Goal: Book appointment/travel/reservation

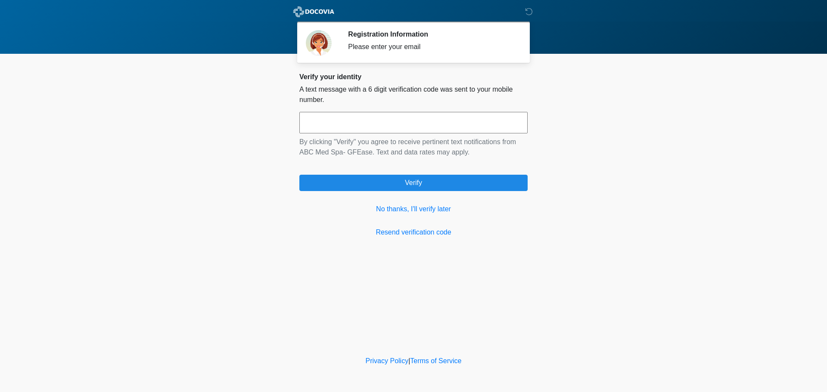
click at [370, 131] on input "text" at bounding box center [413, 123] width 228 height 22
type input "******"
click at [418, 211] on link "No thanks, I'll verify later" at bounding box center [413, 209] width 228 height 10
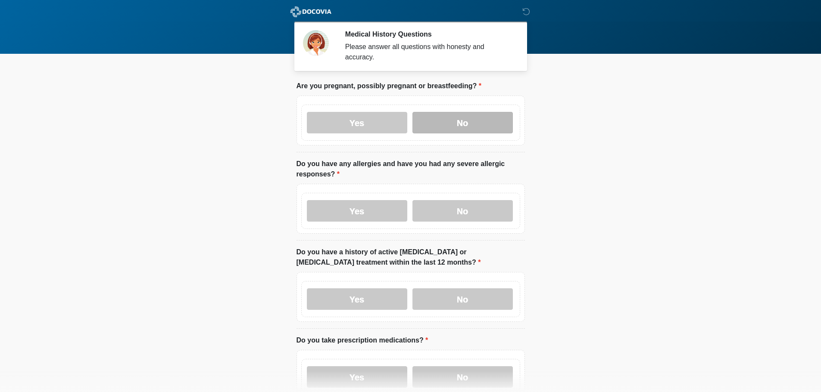
click at [462, 118] on label "No" at bounding box center [462, 123] width 100 height 22
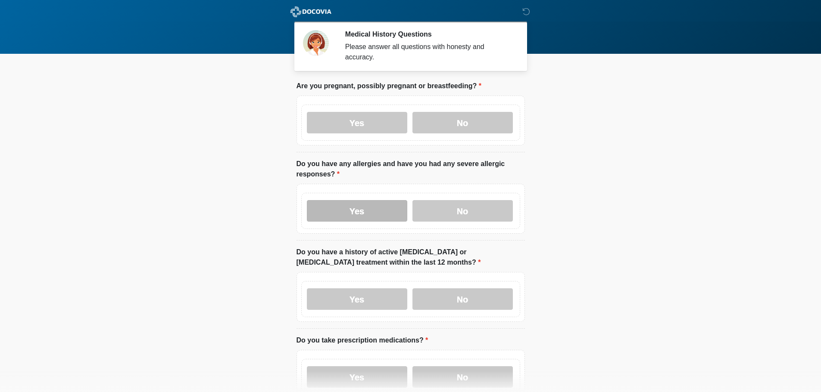
click at [340, 200] on label "Yes" at bounding box center [357, 211] width 100 height 22
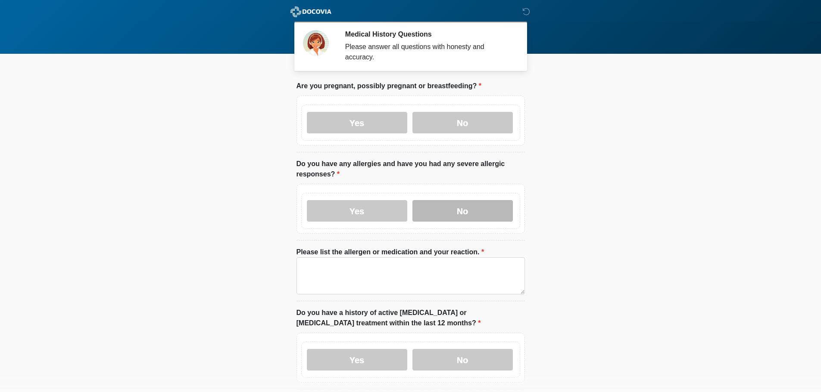
click at [454, 201] on label "No" at bounding box center [462, 211] width 100 height 22
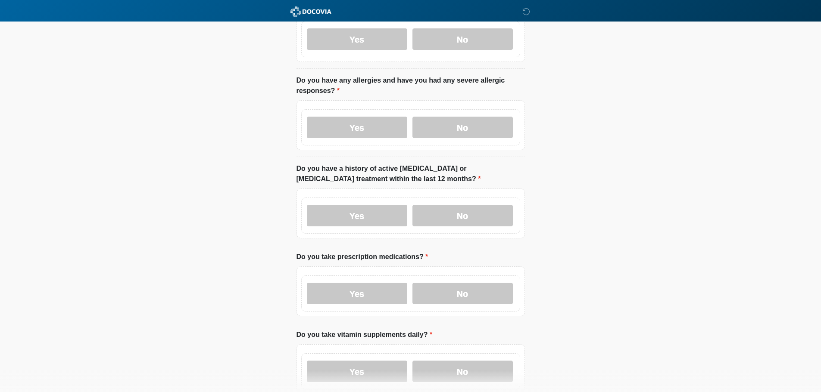
scroll to position [86, 0]
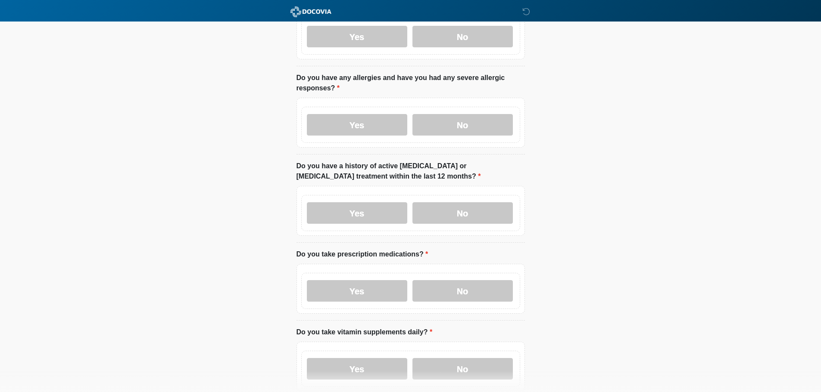
click at [478, 195] on div "Yes No" at bounding box center [410, 213] width 219 height 36
click at [476, 202] on label "No" at bounding box center [462, 213] width 100 height 22
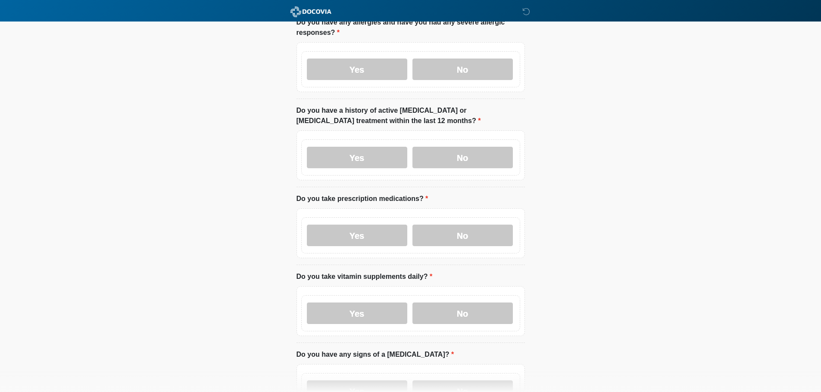
scroll to position [258, 0]
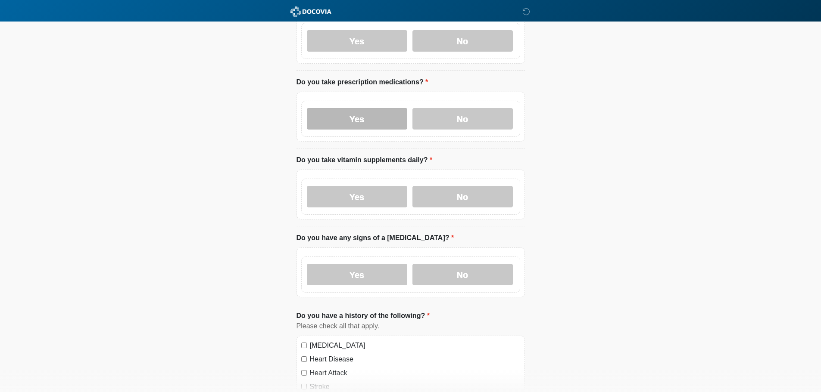
click at [349, 108] on label "Yes" at bounding box center [357, 119] width 100 height 22
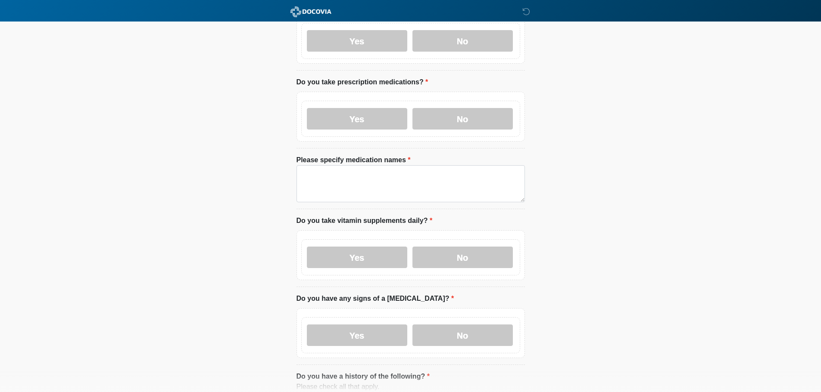
drag, startPoint x: 445, startPoint y: 114, endPoint x: 449, endPoint y: 124, distance: 11.2
click at [446, 114] on label "No" at bounding box center [462, 119] width 100 height 22
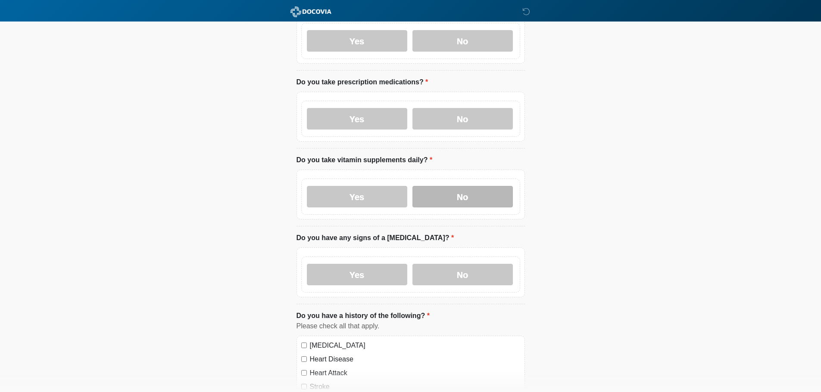
click at [468, 189] on label "No" at bounding box center [462, 197] width 100 height 22
click at [479, 270] on label "No" at bounding box center [462, 275] width 100 height 22
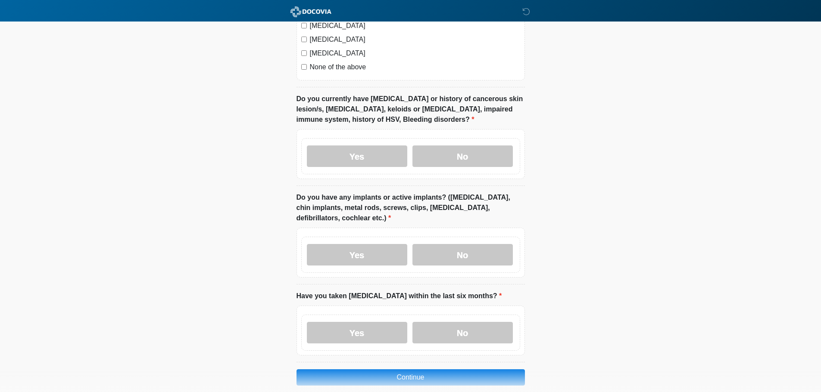
scroll to position [689, 0]
click at [457, 145] on label "No" at bounding box center [462, 156] width 100 height 22
click at [451, 244] on label "No" at bounding box center [462, 255] width 100 height 22
drag, startPoint x: 462, startPoint y: 328, endPoint x: 504, endPoint y: 311, distance: 44.6
click at [462, 328] on label "No" at bounding box center [462, 333] width 100 height 22
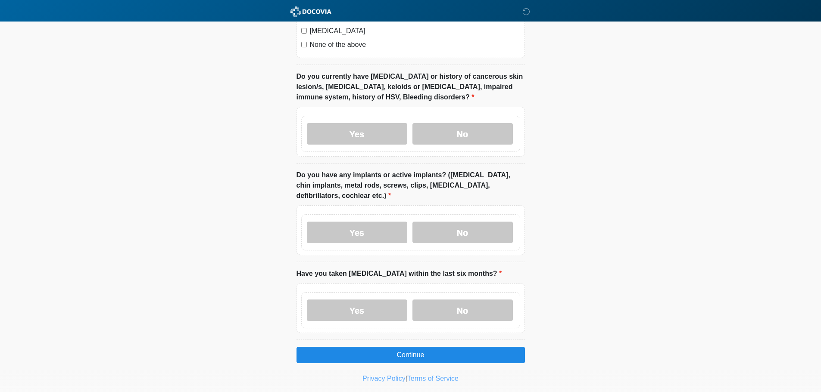
scroll to position [721, 0]
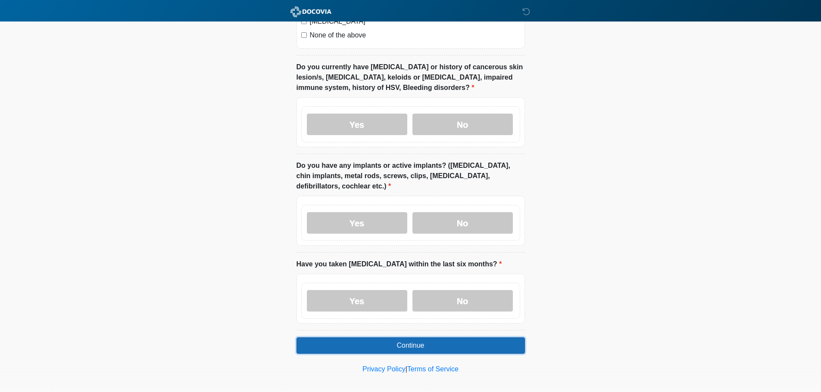
click at [393, 338] on button "Continue" at bounding box center [410, 346] width 228 height 16
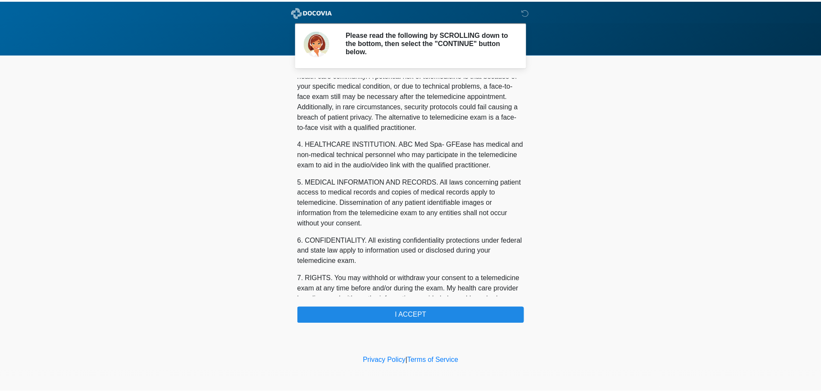
scroll to position [290, 0]
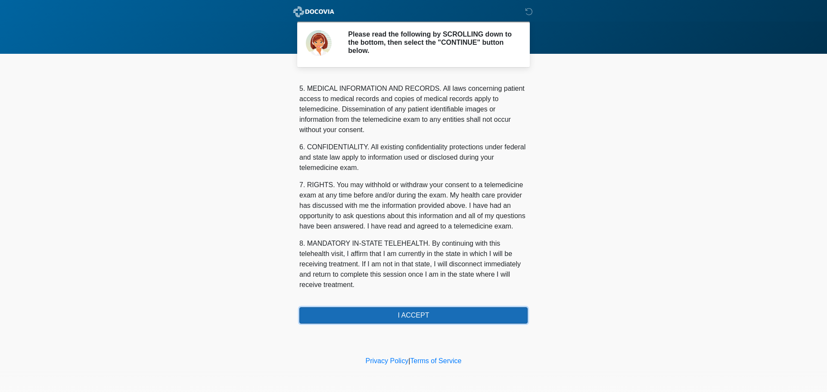
click at [418, 311] on button "I ACCEPT" at bounding box center [413, 316] width 228 height 16
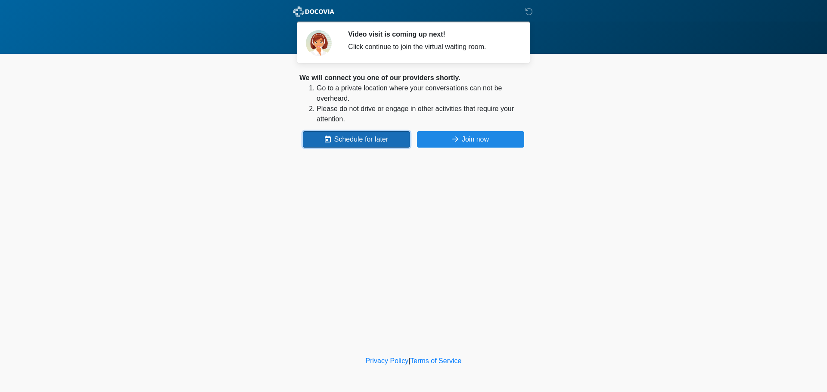
click at [367, 138] on button "Schedule for later" at bounding box center [356, 139] width 107 height 16
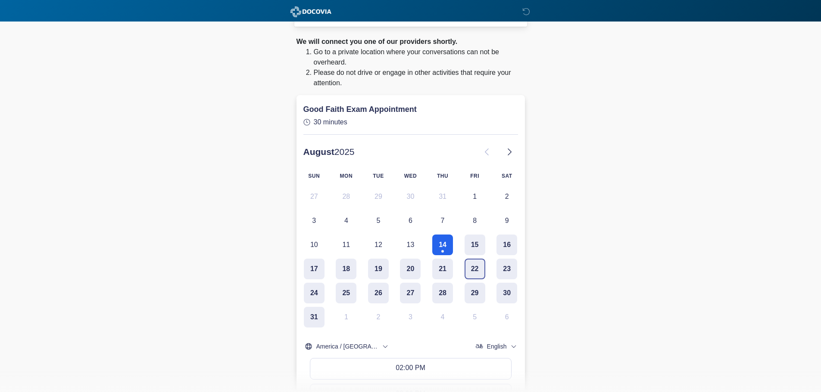
scroll to position [128, 0]
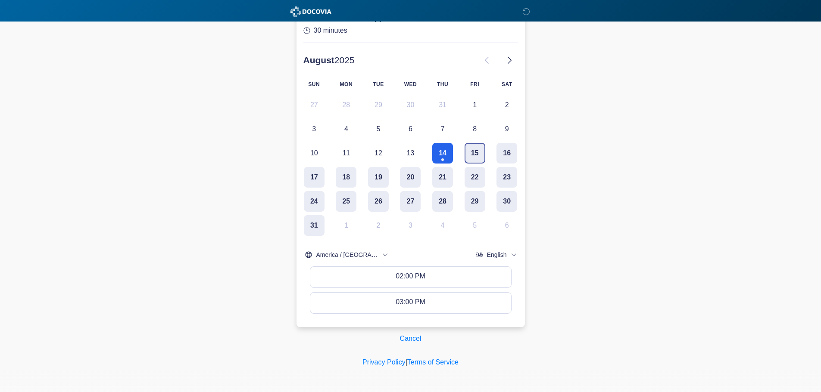
click at [476, 152] on button "15" at bounding box center [474, 153] width 21 height 21
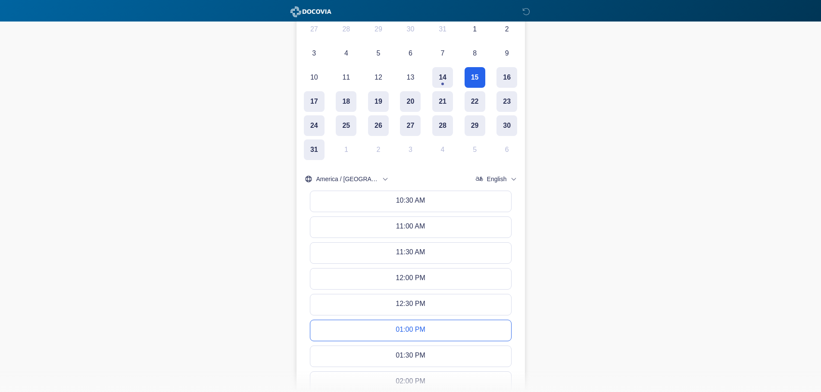
scroll to position [386, 0]
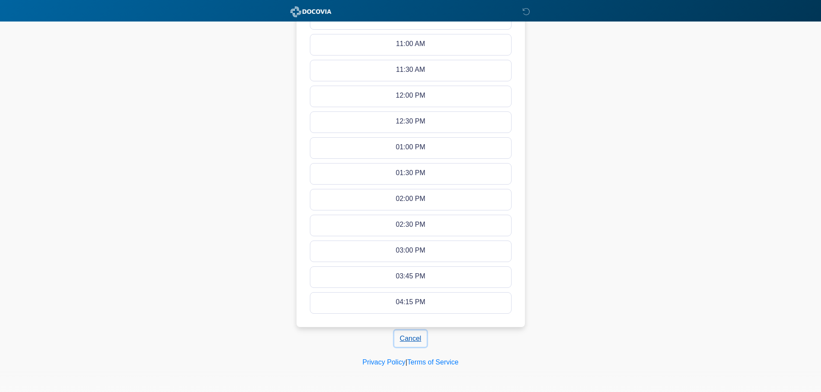
click at [408, 338] on button "Cancel" at bounding box center [410, 339] width 33 height 16
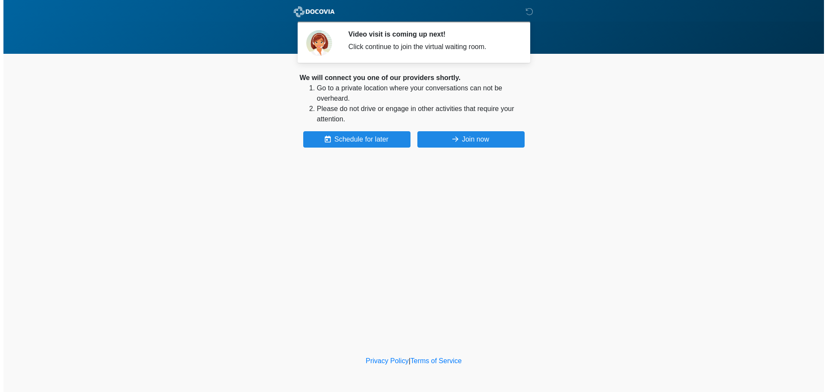
scroll to position [0, 0]
